Goal: Navigation & Orientation: Find specific page/section

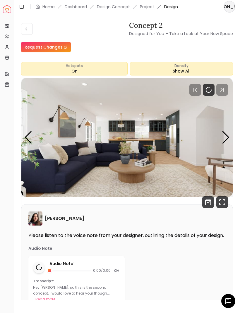
click at [10, 10] on img "Spacejoy" at bounding box center [7, 9] width 8 height 8
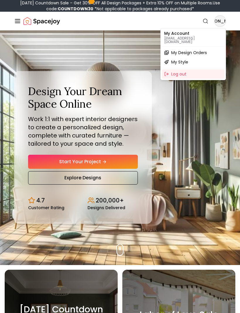
click at [187, 33] on p "My Account" at bounding box center [193, 33] width 58 height 4
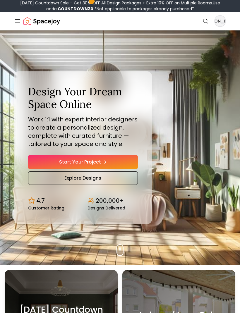
click at [20, 23] on line "Global" at bounding box center [17, 23] width 5 height 0
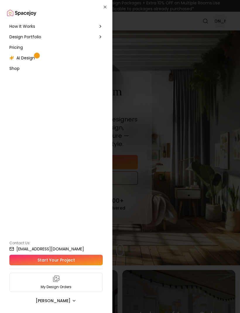
click at [20, 22] on div "How It Works" at bounding box center [56, 26] width 98 height 11
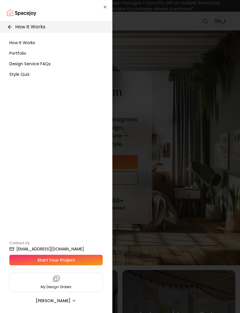
click at [106, 6] on icon "button" at bounding box center [105, 7] width 5 height 5
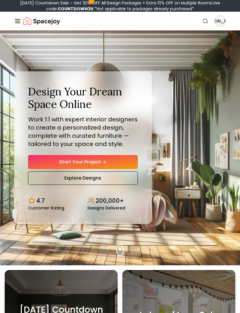
click at [18, 21] on line "Global" at bounding box center [17, 21] width 5 height 0
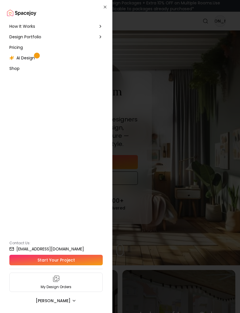
click at [104, 6] on icon "button" at bounding box center [105, 7] width 5 height 5
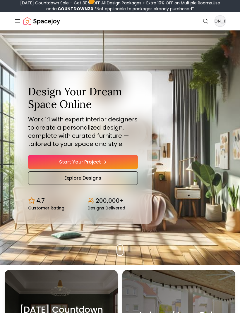
click at [104, 164] on icon "Hero section" at bounding box center [104, 162] width 5 height 5
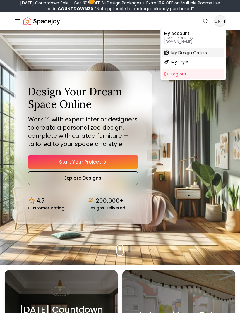
click at [197, 51] on span "My Design Orders" at bounding box center [189, 53] width 36 height 6
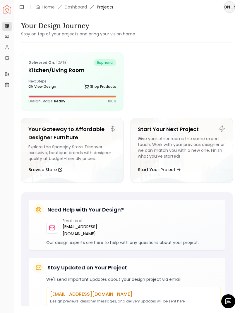
click at [59, 69] on h5 "Kitchen/Living Room" at bounding box center [72, 70] width 88 height 8
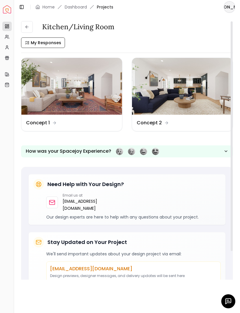
click at [85, 94] on img at bounding box center [71, 86] width 101 height 57
click at [163, 123] on div "Design Name Concept 2" at bounding box center [153, 122] width 32 height 7
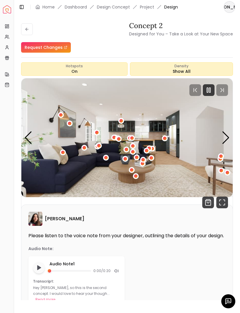
click at [221, 201] on icon "Fullscreen" at bounding box center [222, 203] width 12 height 12
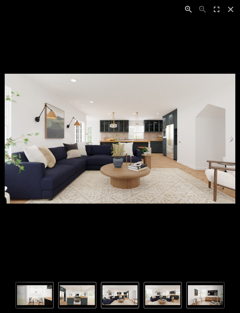
click at [220, 10] on icon "Enter Fullscreen" at bounding box center [216, 9] width 9 height 9
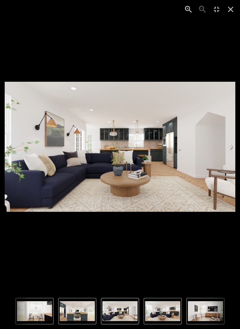
click at [232, 8] on icon "Close" at bounding box center [230, 9] width 9 height 9
